Goal: Task Accomplishment & Management: Use online tool/utility

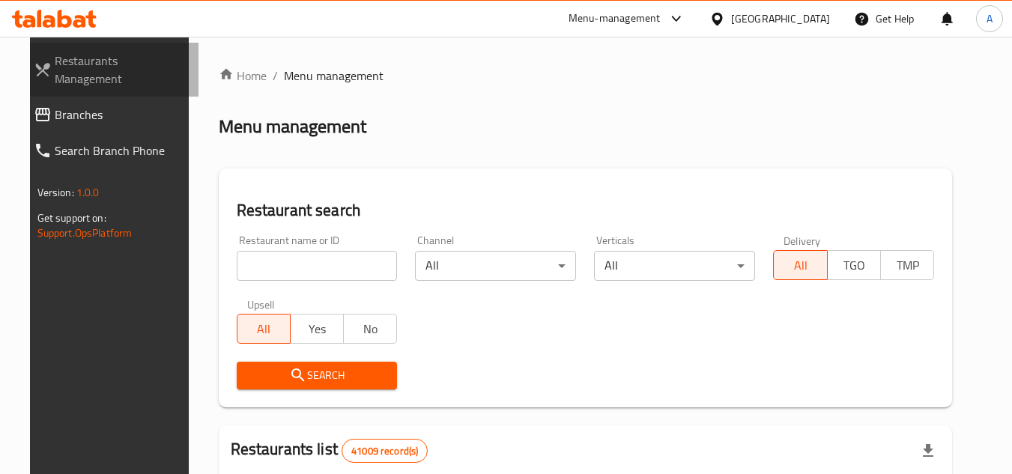
click at [87, 76] on link "Restaurants Management" at bounding box center [110, 70] width 177 height 54
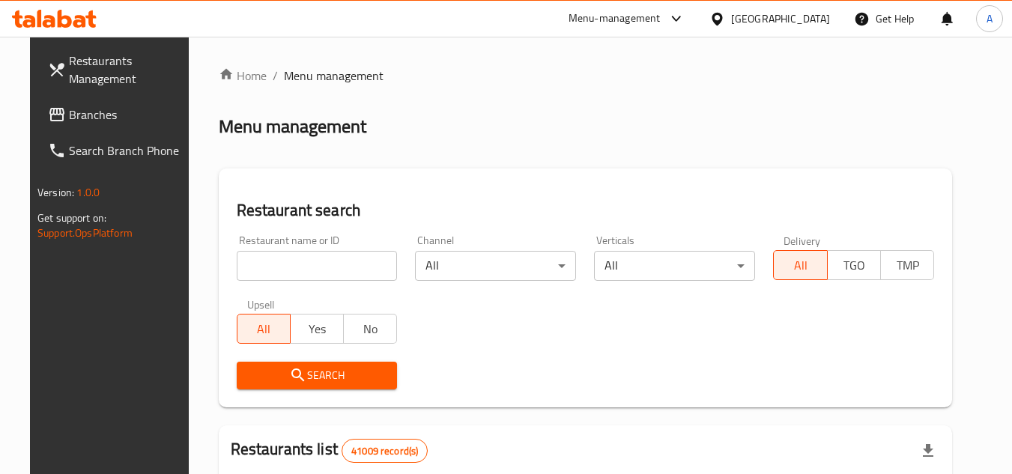
click at [297, 251] on input "search" at bounding box center [317, 266] width 161 height 30
paste input "776163"
type input "776163"
click button "Search" at bounding box center [317, 376] width 161 height 28
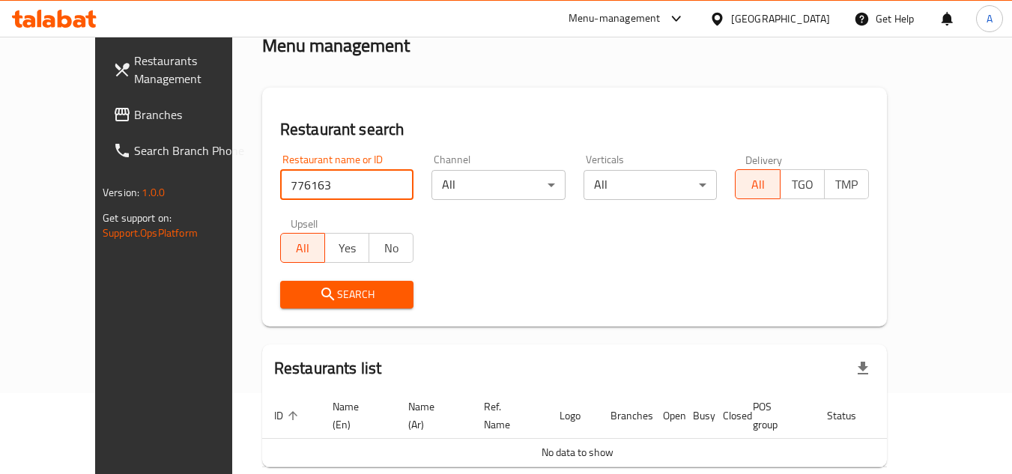
scroll to position [138, 0]
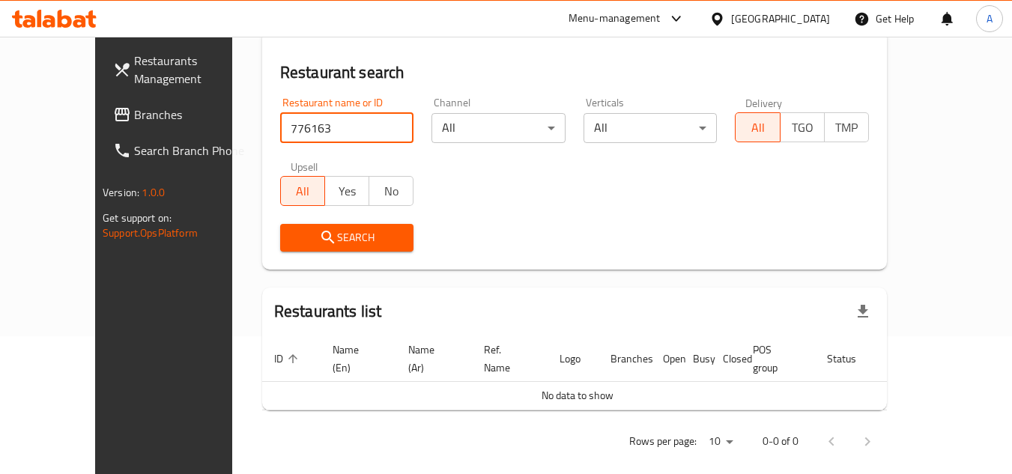
click at [101, 125] on link "Branches" at bounding box center [182, 115] width 163 height 36
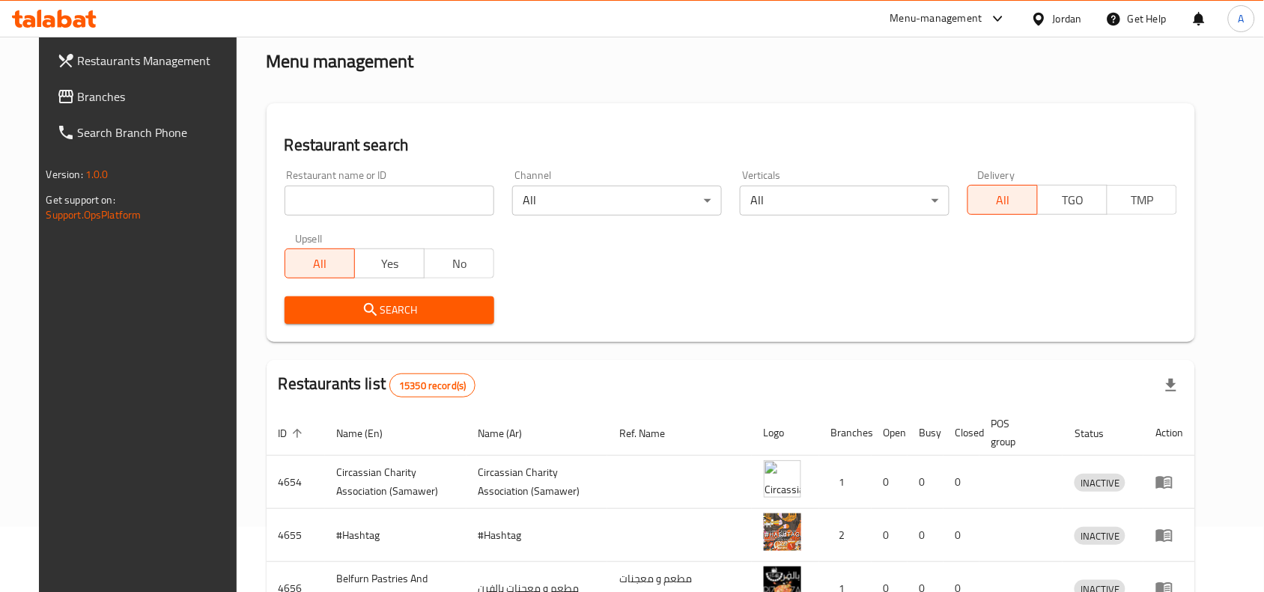
scroll to position [187, 0]
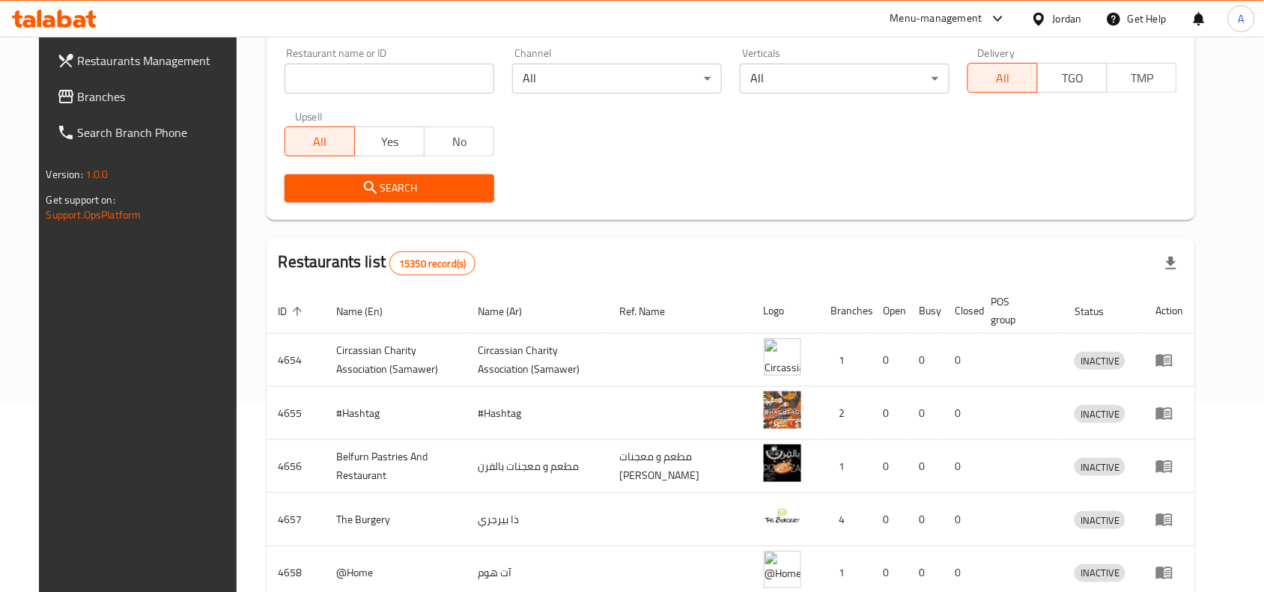
drag, startPoint x: 409, startPoint y: 88, endPoint x: 551, endPoint y: 71, distance: 143.2
click at [409, 88] on input "search" at bounding box center [390, 79] width 210 height 30
click at [416, 85] on input "search" at bounding box center [390, 79] width 210 height 30
paste input "776163"
type input "776163"
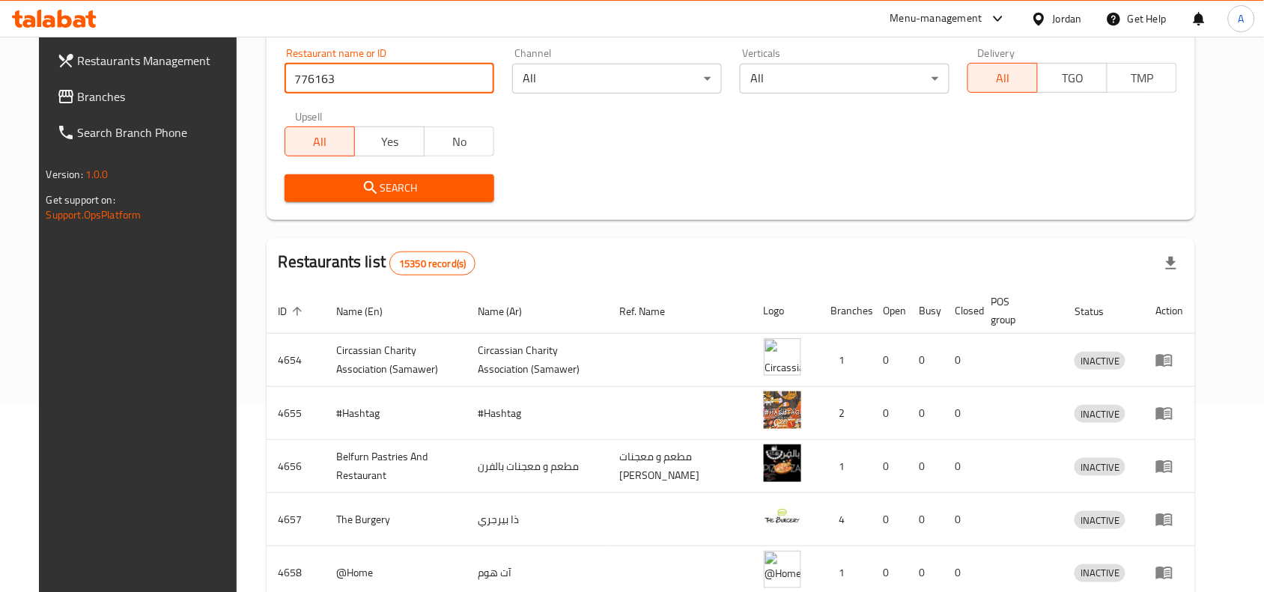
click button "Search" at bounding box center [390, 188] width 210 height 28
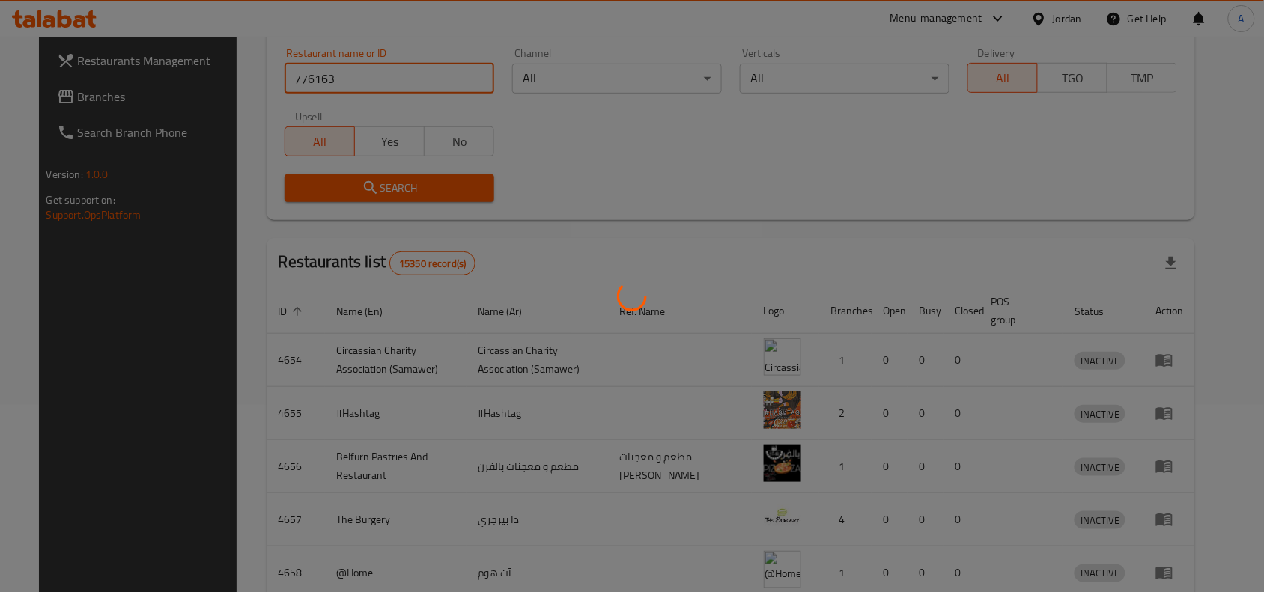
scroll to position [19, 0]
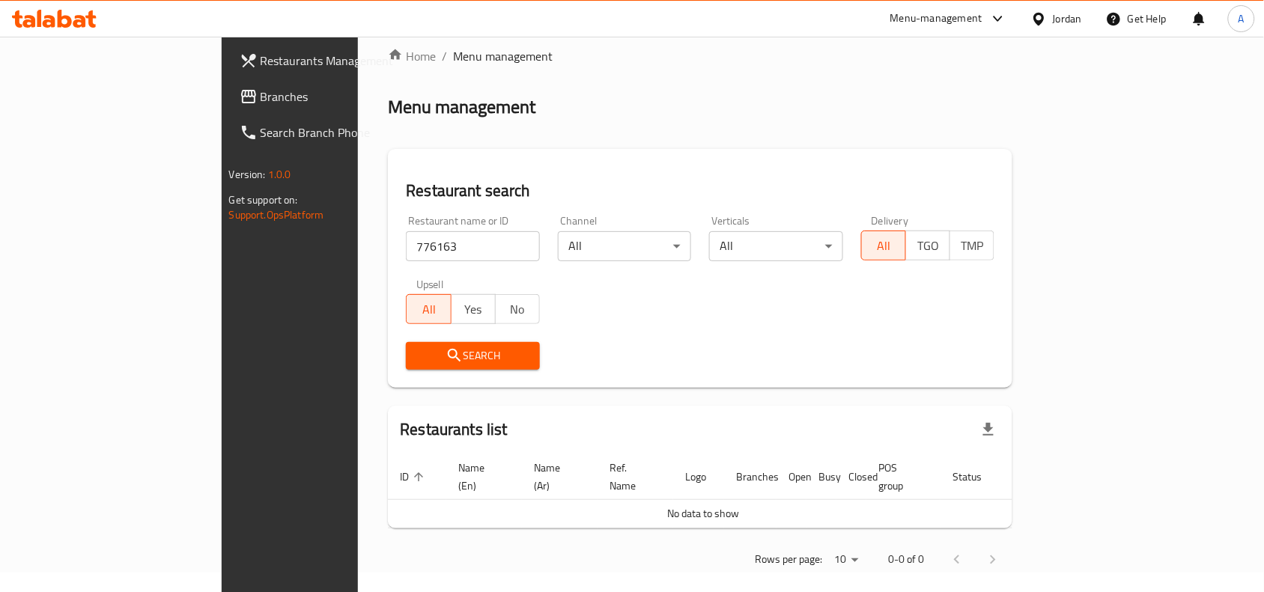
click at [1068, 25] on div "Jordan" at bounding box center [1067, 18] width 29 height 16
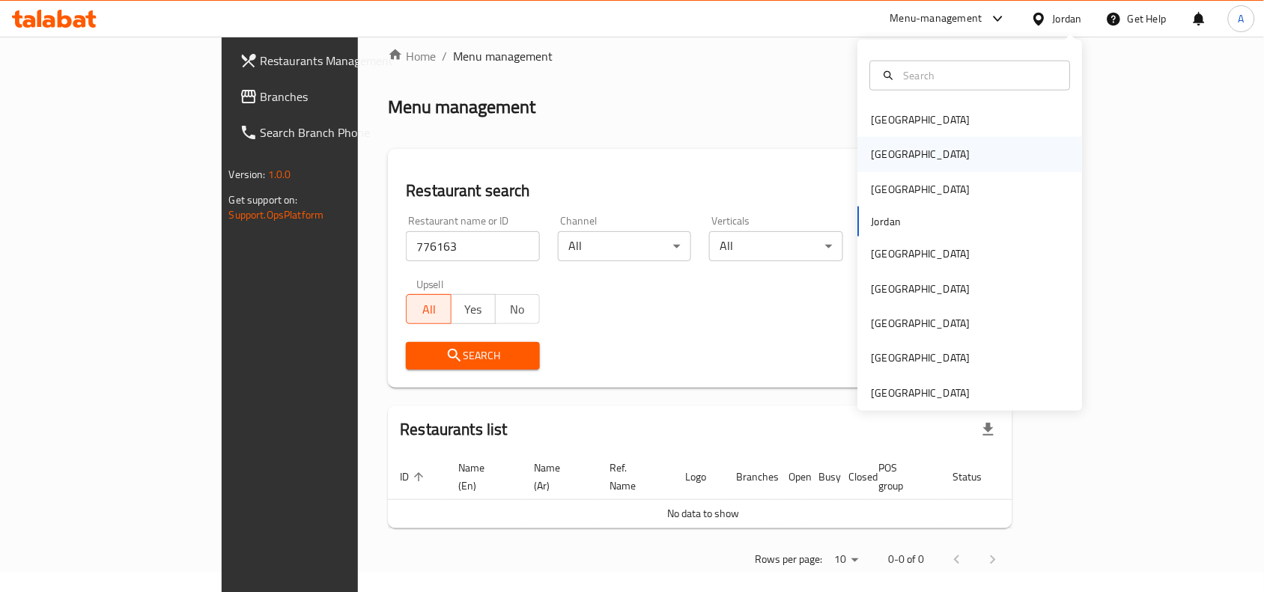
click at [867, 162] on div "[GEOGRAPHIC_DATA]" at bounding box center [921, 154] width 123 height 34
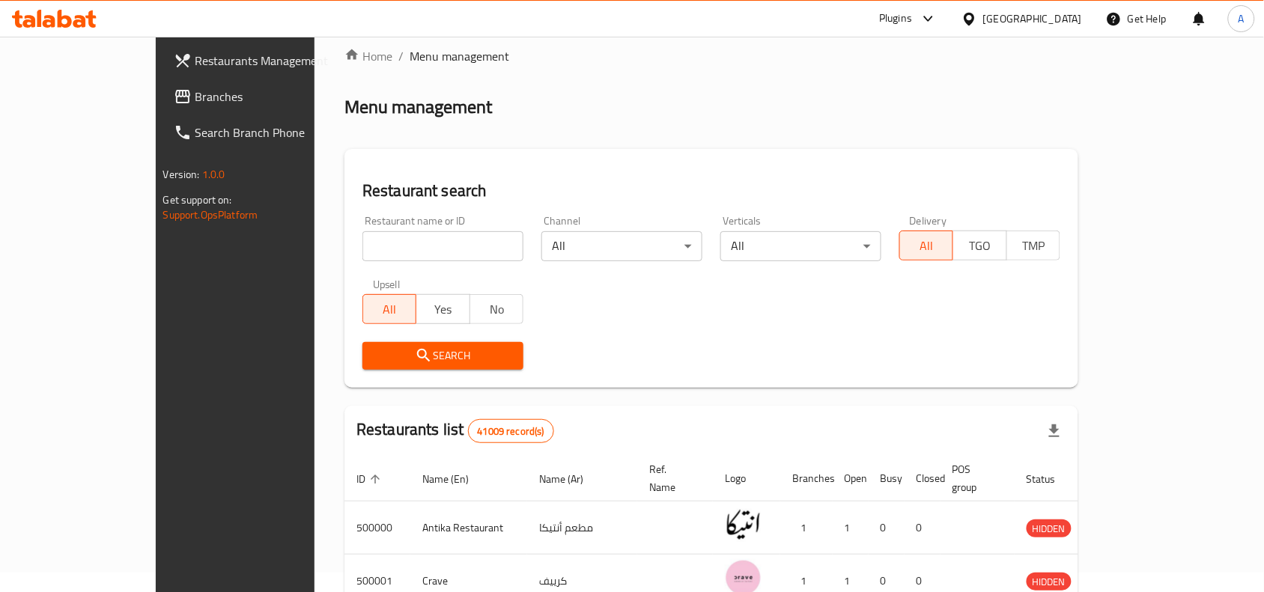
drag, startPoint x: 272, startPoint y: 249, endPoint x: 279, endPoint y: 248, distance: 7.5
click at [362, 249] on input "search" at bounding box center [442, 246] width 161 height 30
paste input "776163"
type input "776163"
click button "Search" at bounding box center [442, 356] width 161 height 28
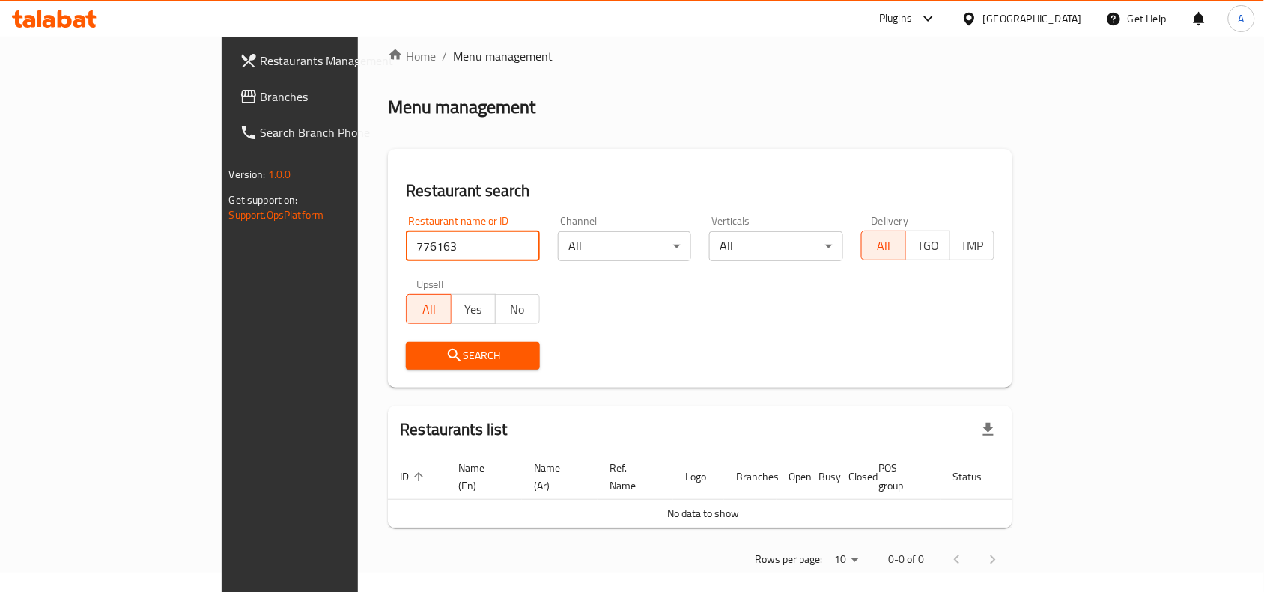
click at [228, 76] on link "Restaurants Management" at bounding box center [330, 61] width 205 height 36
